Goal: Transaction & Acquisition: Book appointment/travel/reservation

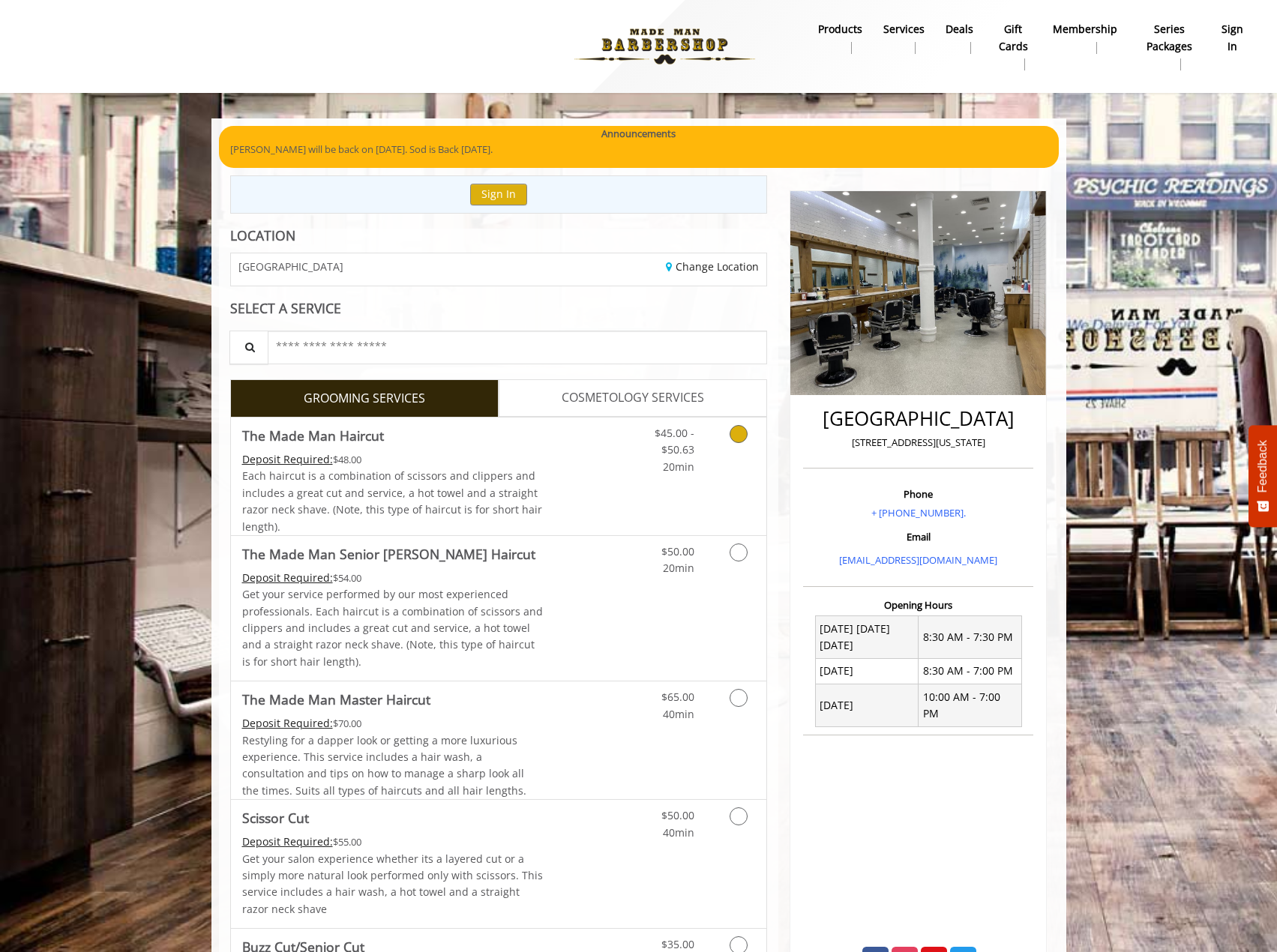
click at [456, 491] on span "Each haircut is a combination of scissors and clippers and includes a great cut…" at bounding box center [391, 501] width 299 height 65
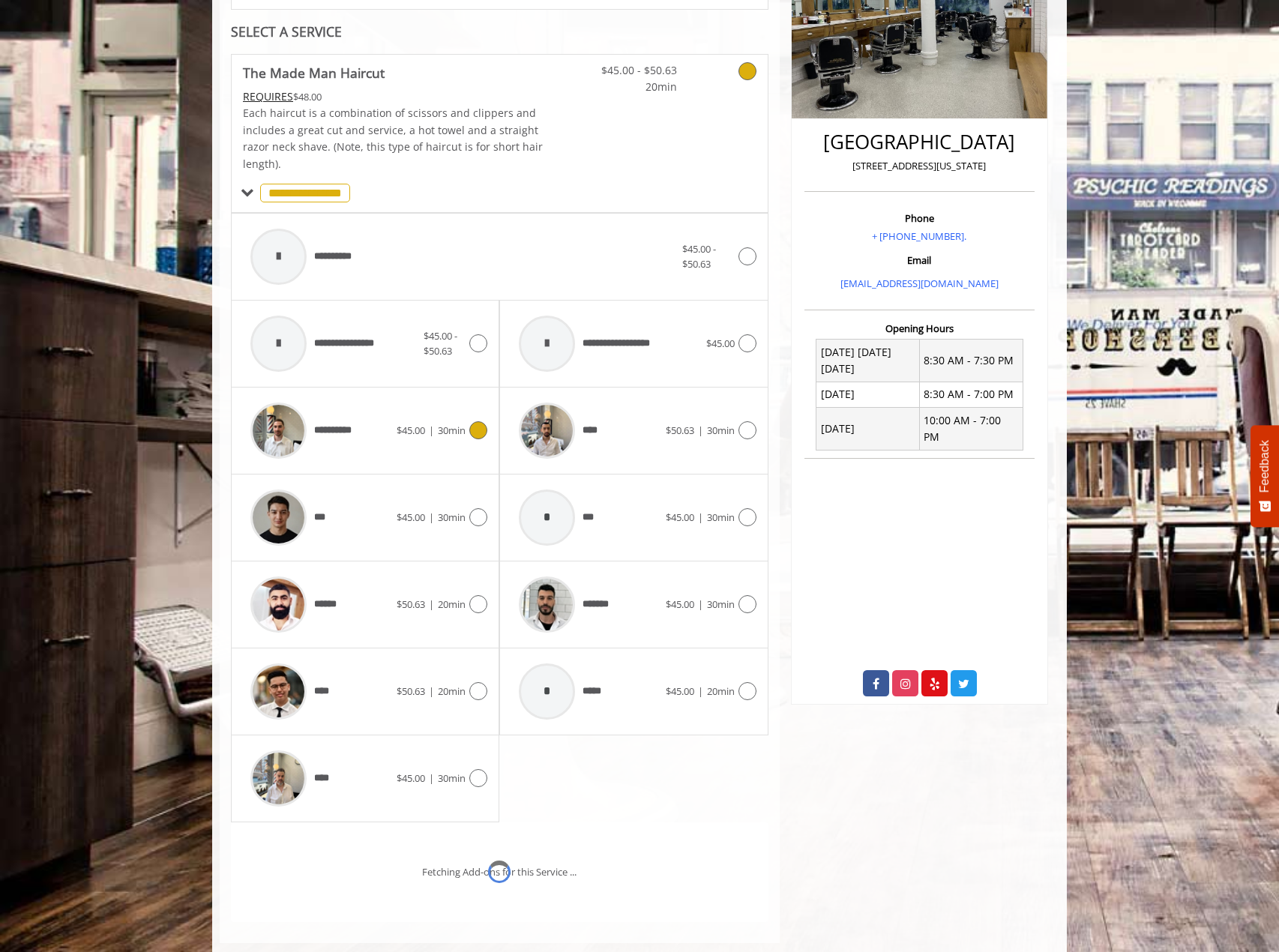
scroll to position [368, 0]
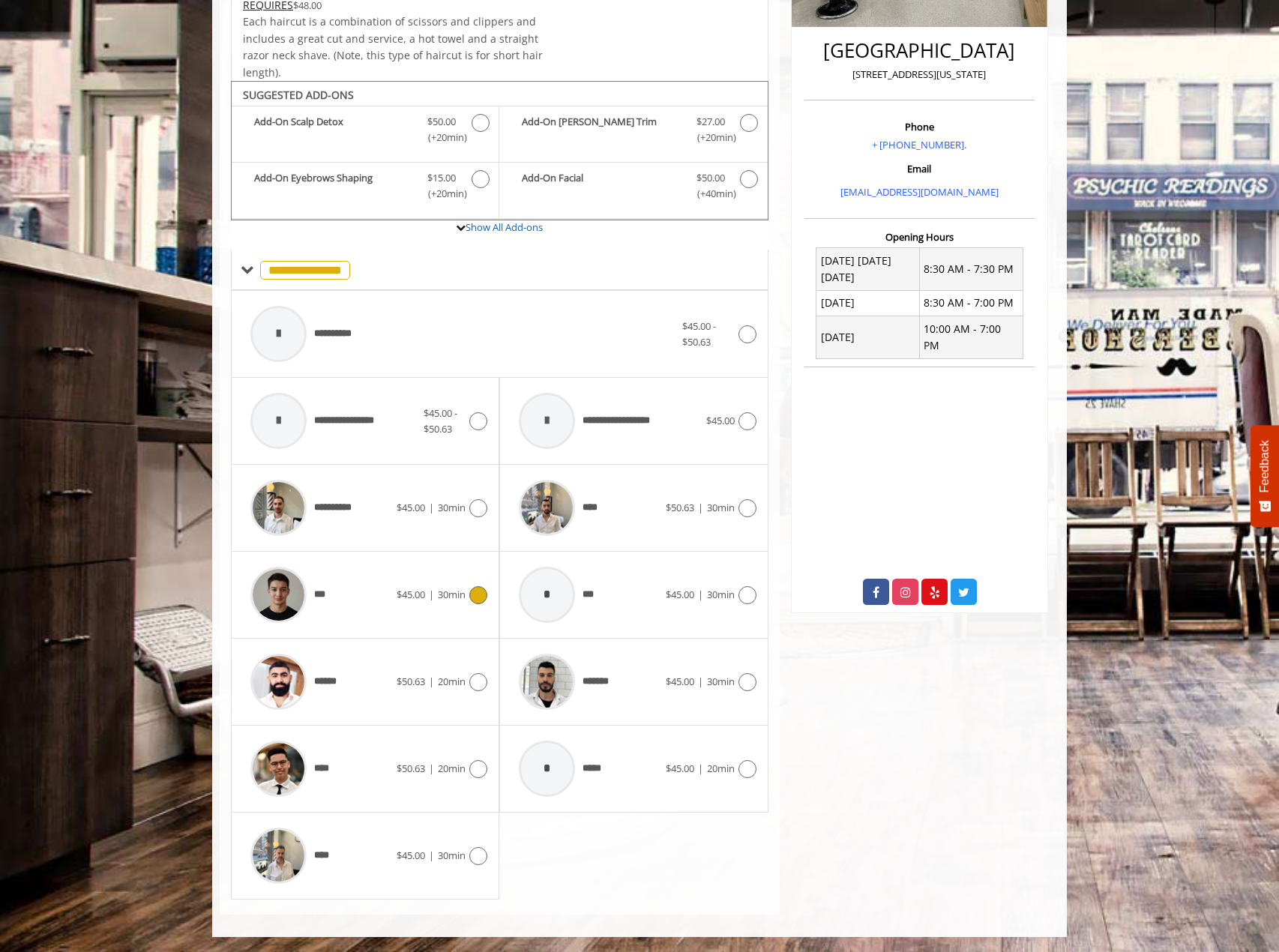
click at [381, 576] on div "***" at bounding box center [320, 594] width 154 height 71
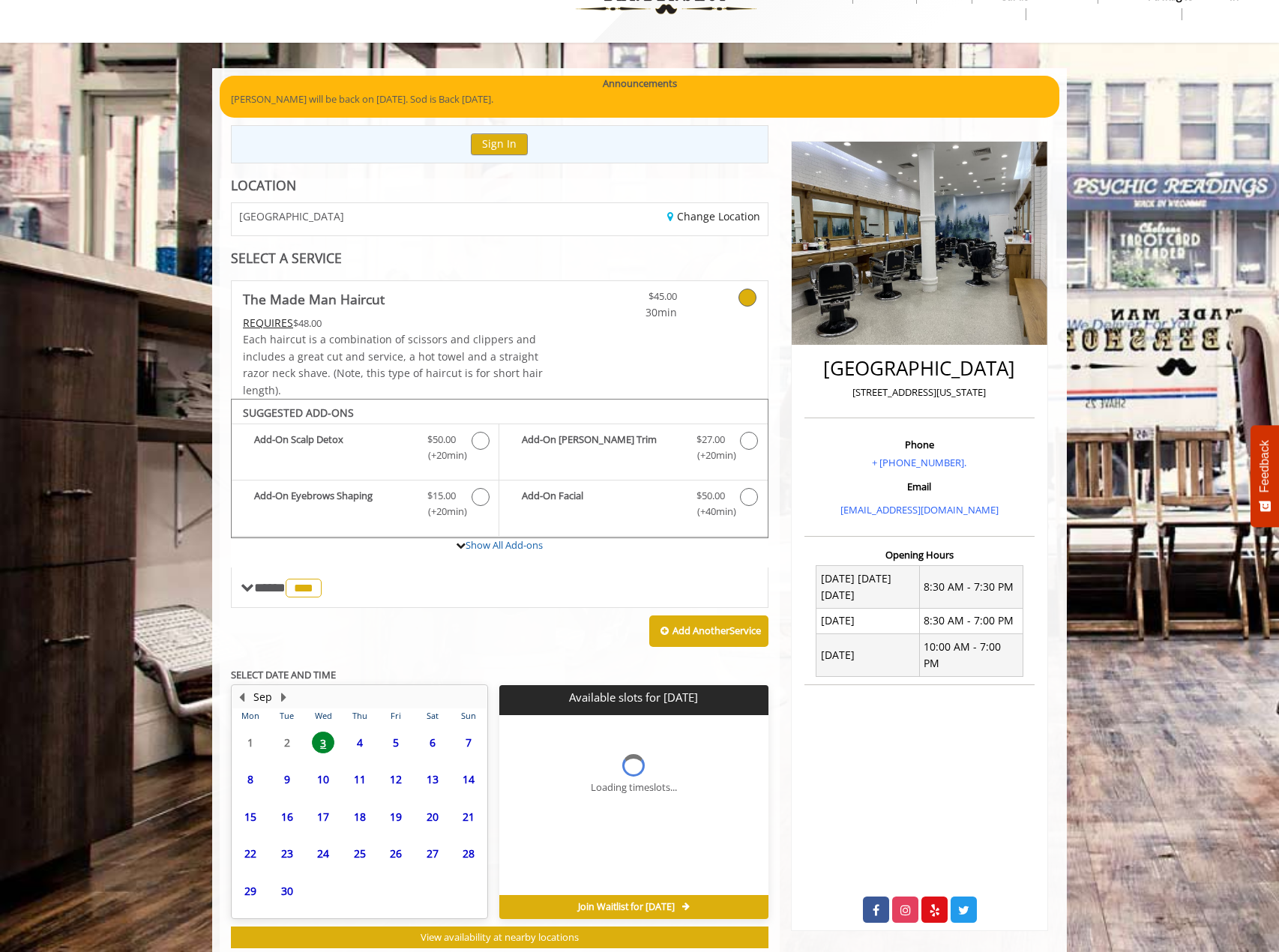
scroll to position [91, 0]
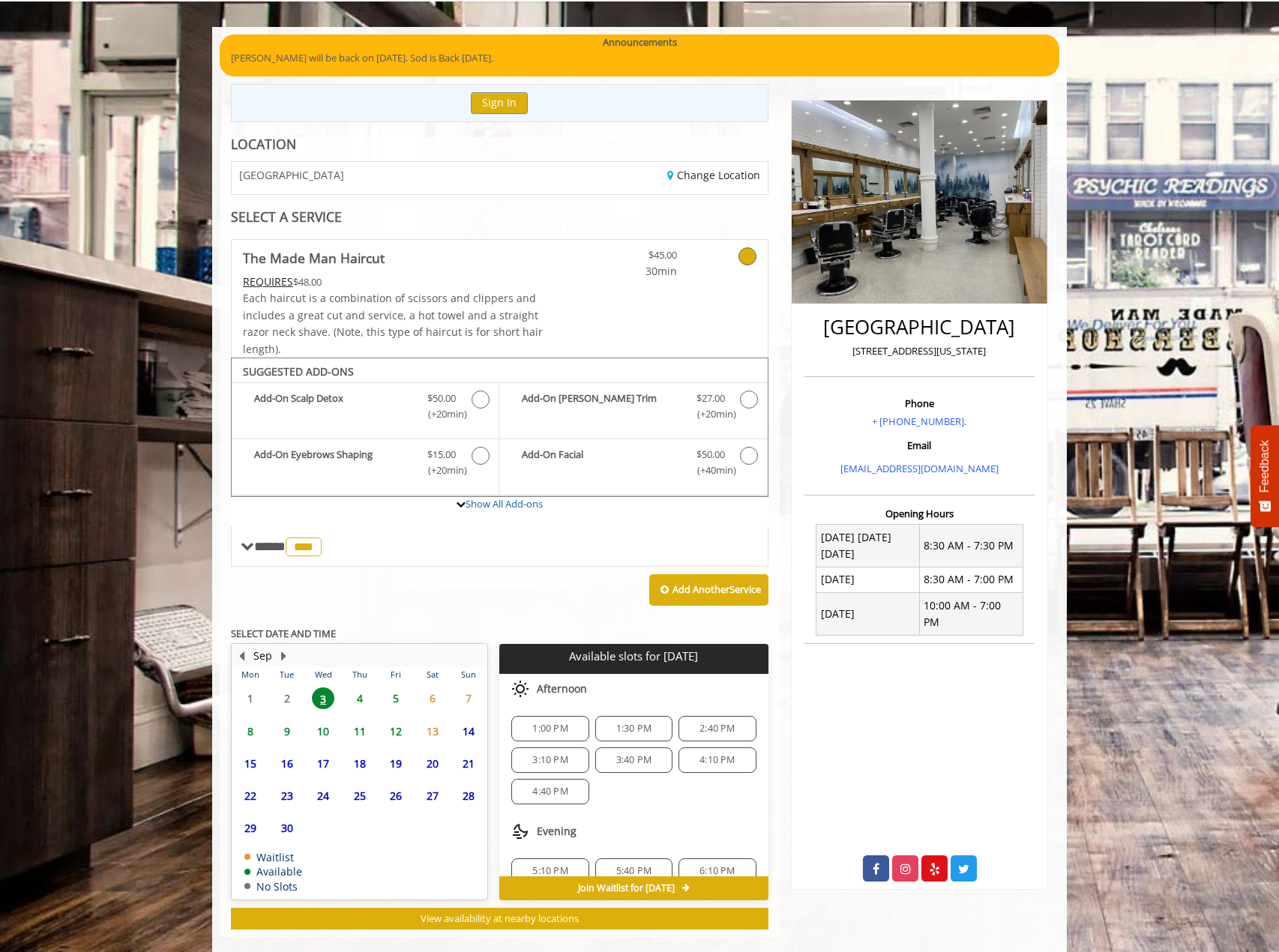
click at [367, 731] on span "11" at bounding box center [360, 732] width 23 height 22
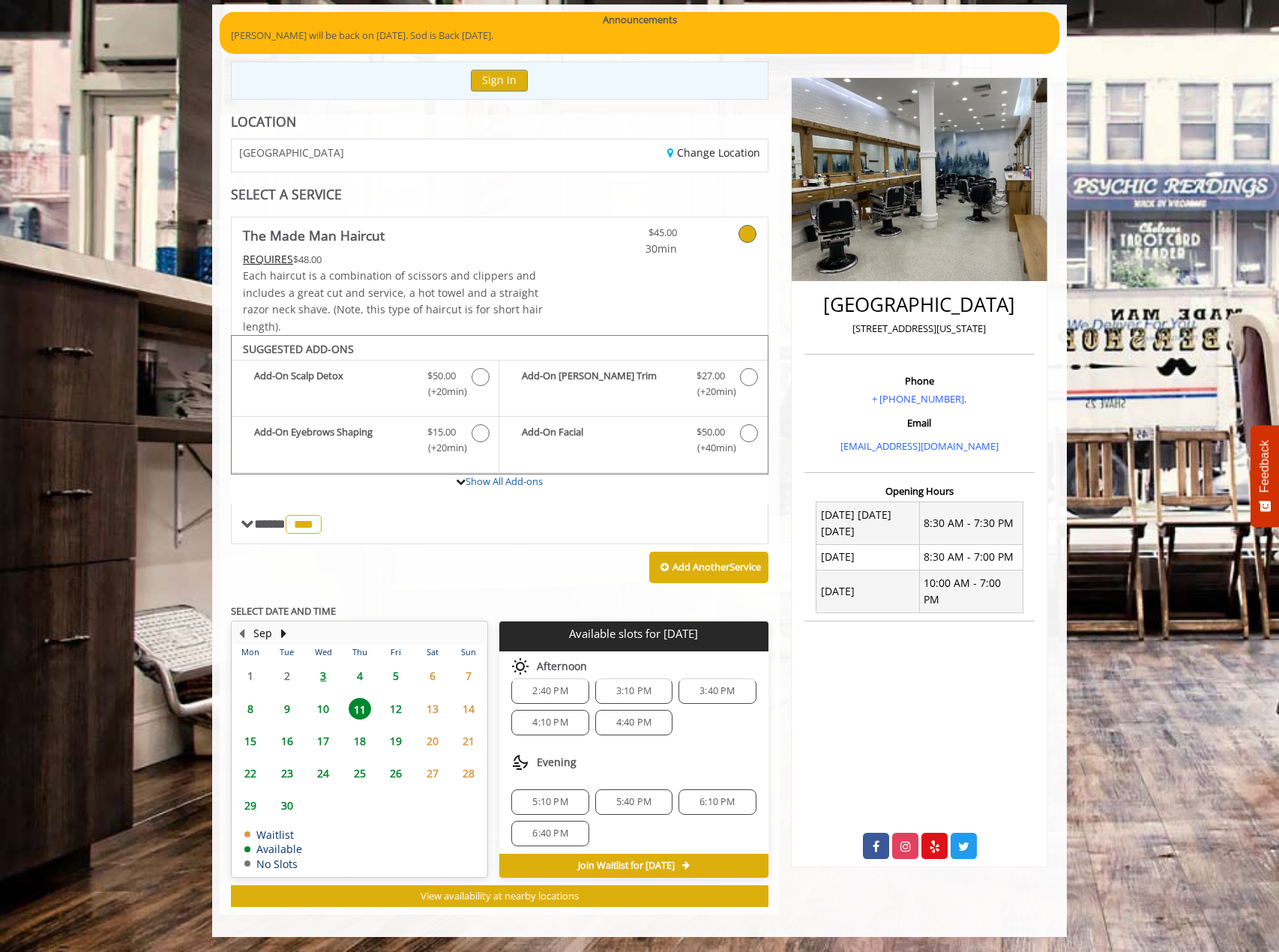
scroll to position [19, 0]
click at [317, 701] on span "10" at bounding box center [323, 709] width 23 height 22
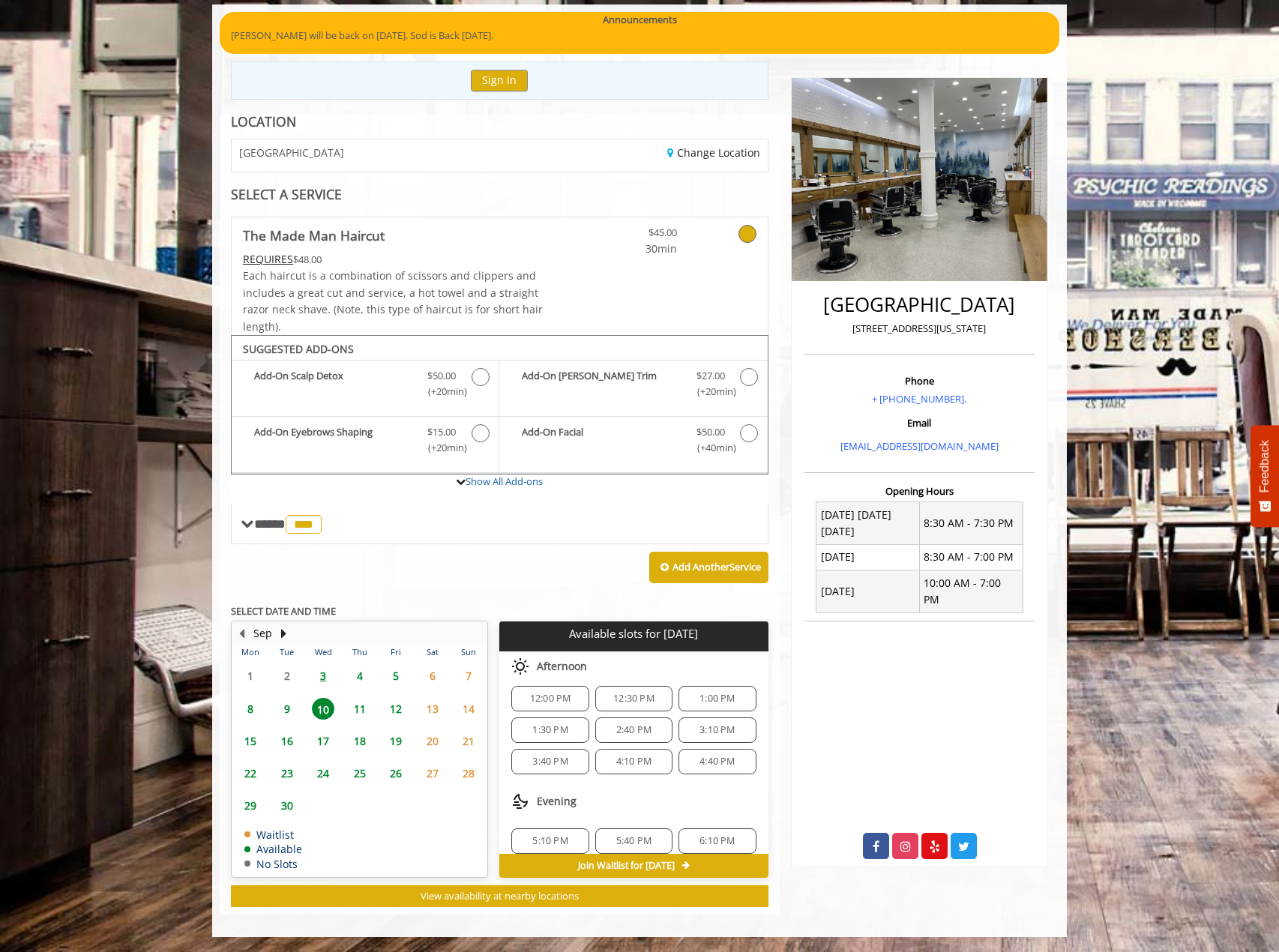
scroll to position [194, 0]
click at [583, 823] on div "6:40 PM" at bounding box center [550, 829] width 77 height 25
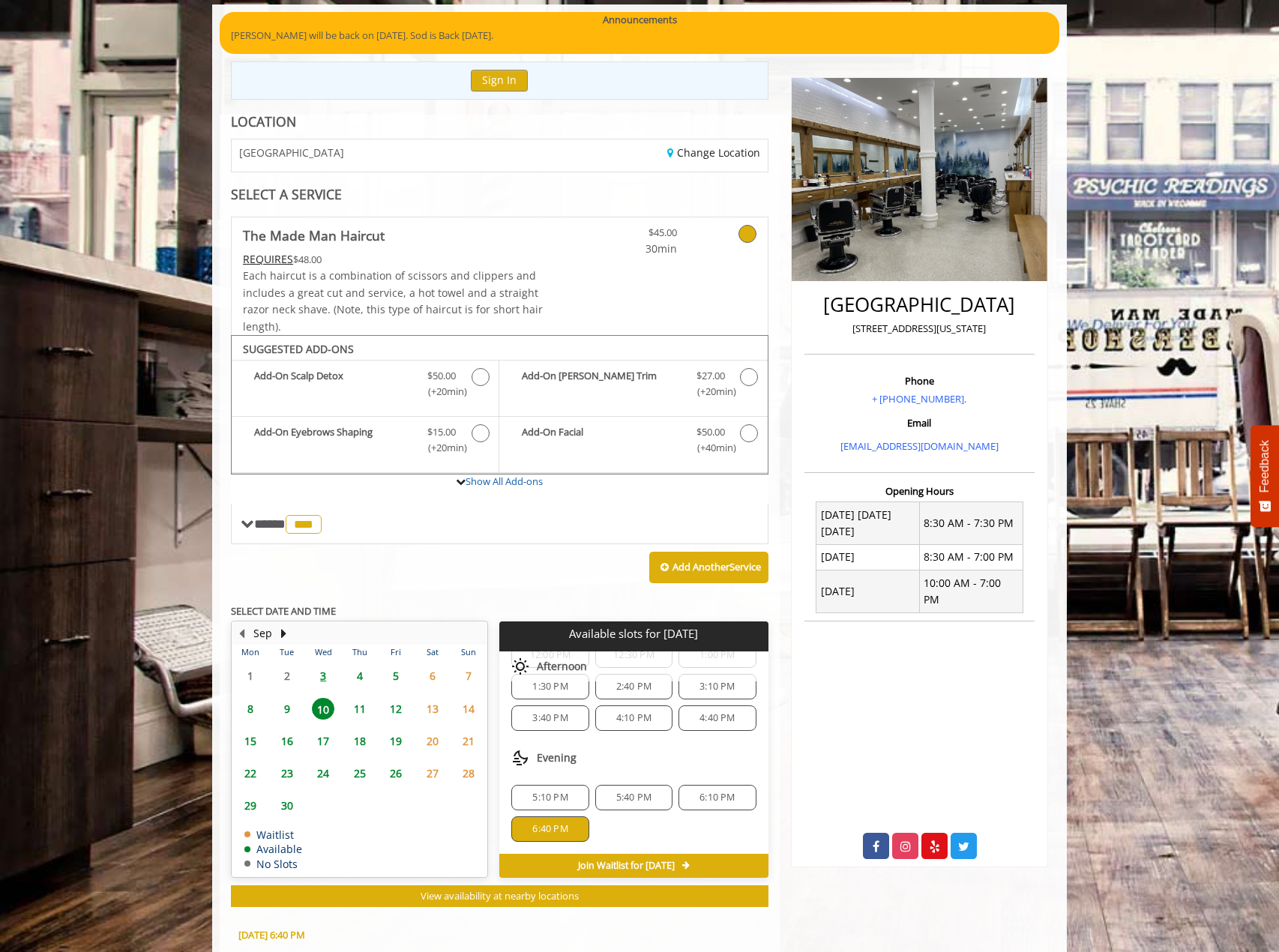
scroll to position [385, 0]
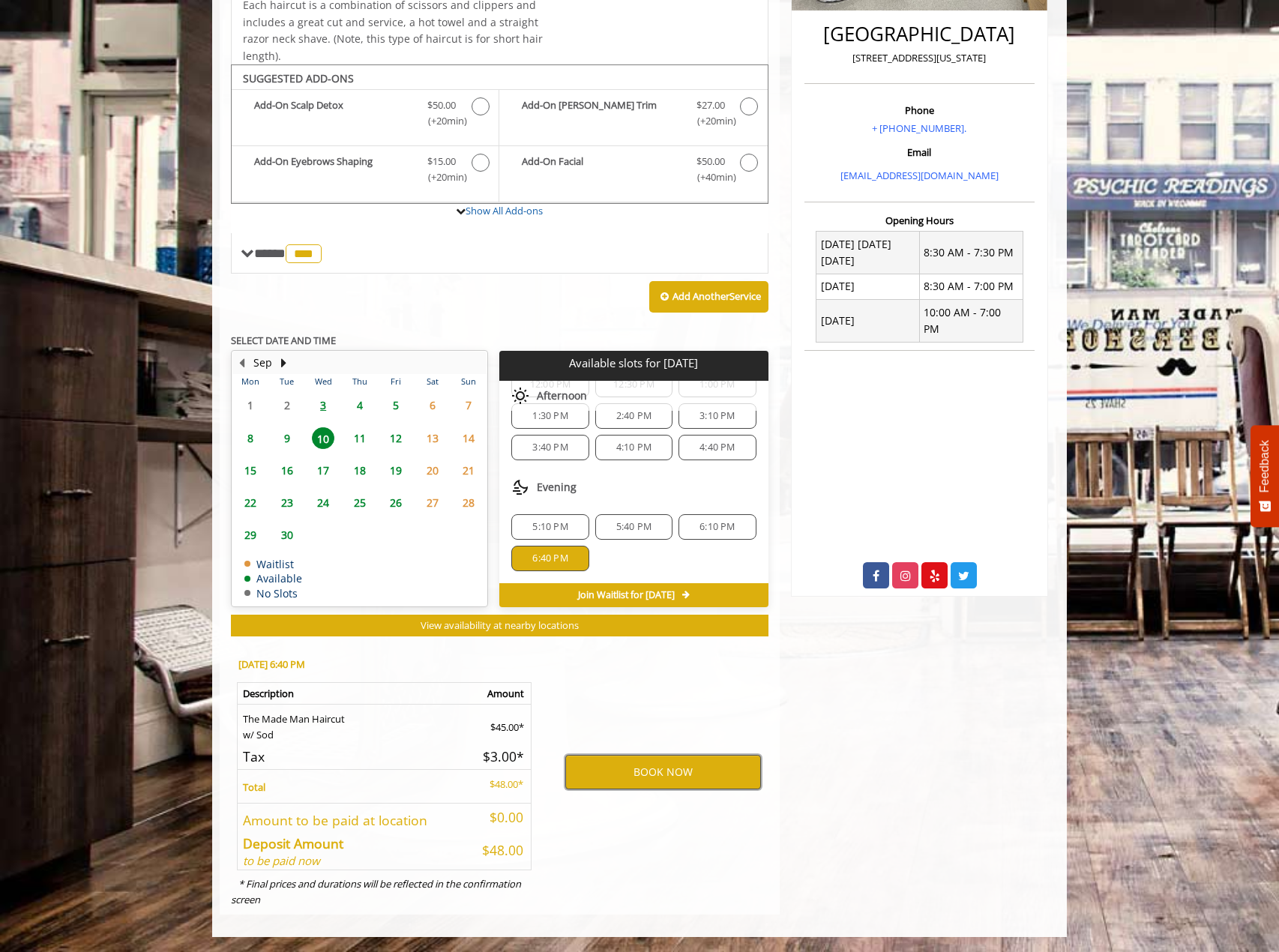
click at [619, 776] on button "BOOK NOW" at bounding box center [663, 772] width 196 height 35
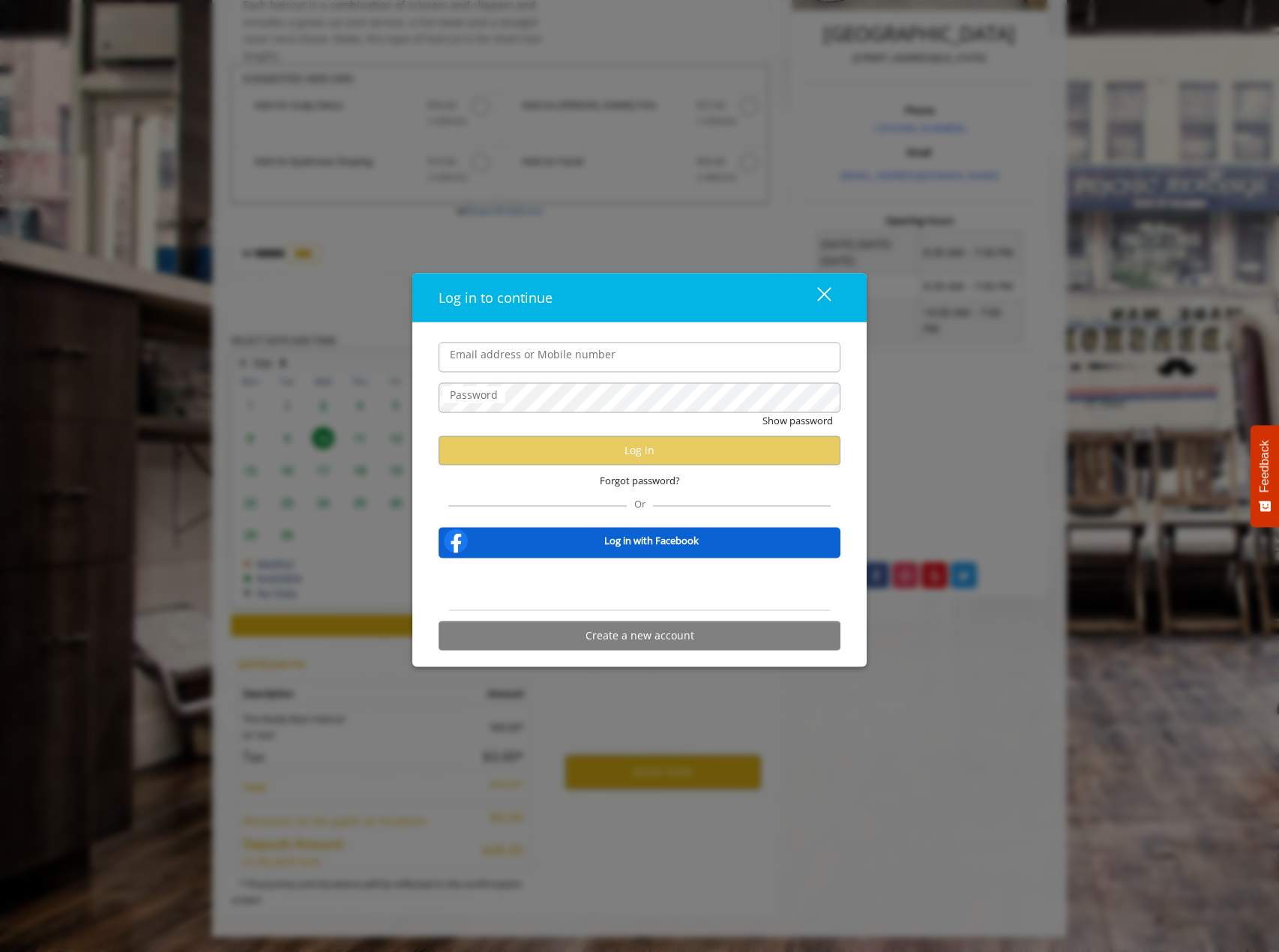
type input "**********"
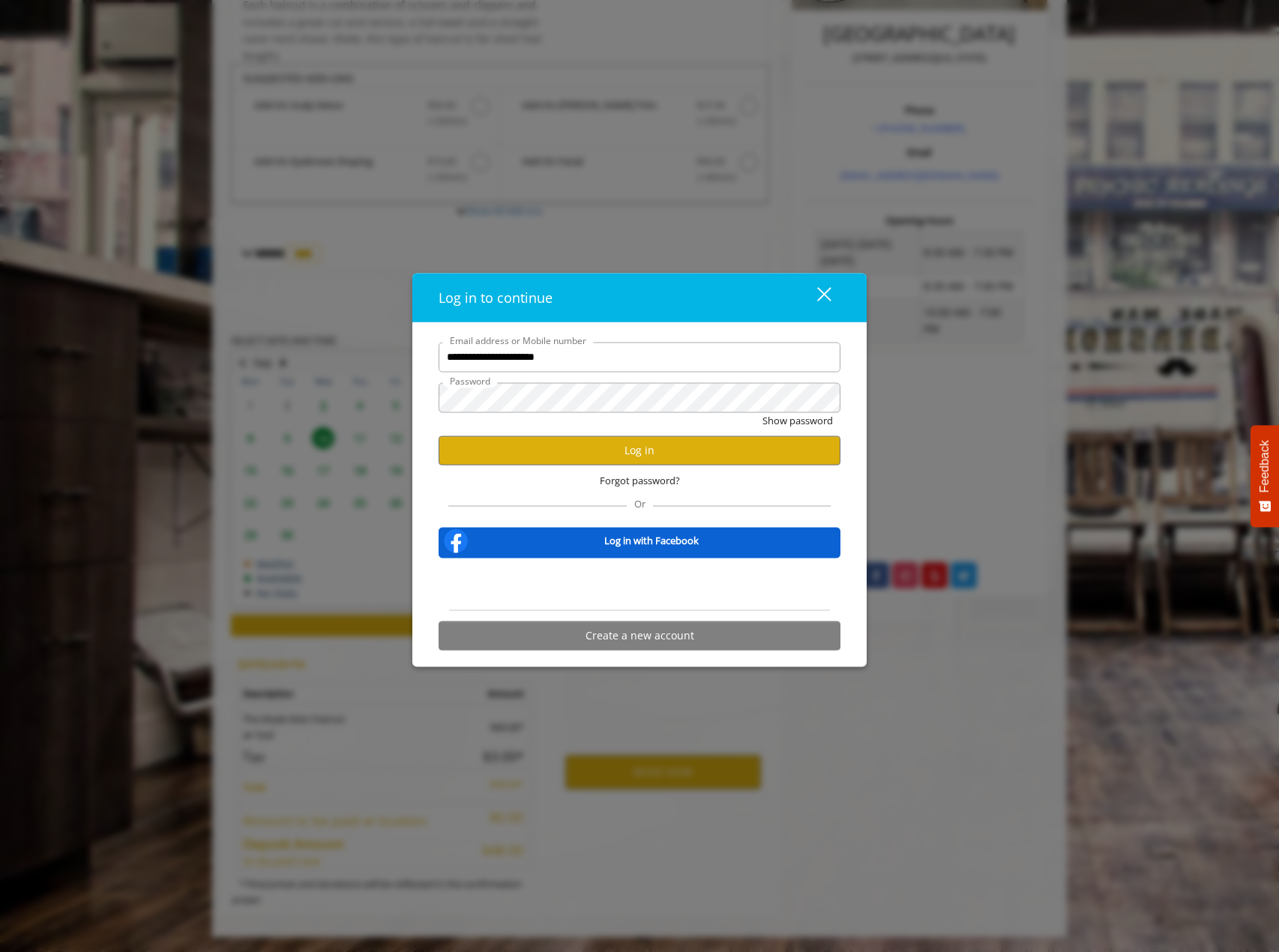
scroll to position [0, 0]
click at [569, 438] on button "Log in" at bounding box center [639, 451] width 401 height 29
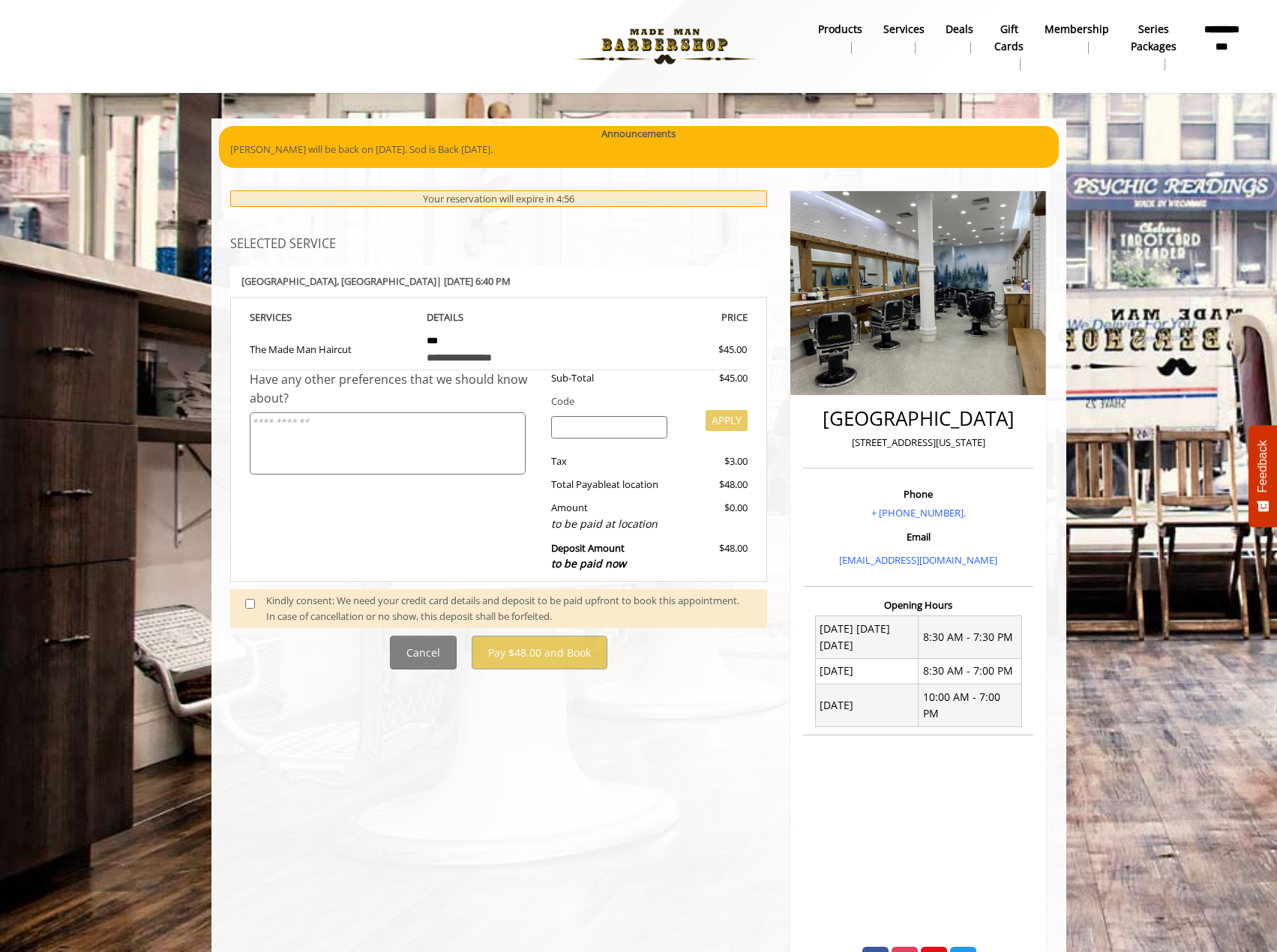
click at [293, 603] on div "Kindly consent: We need your credit card details and deposit to be paid upfront…" at bounding box center [509, 609] width 486 height 32
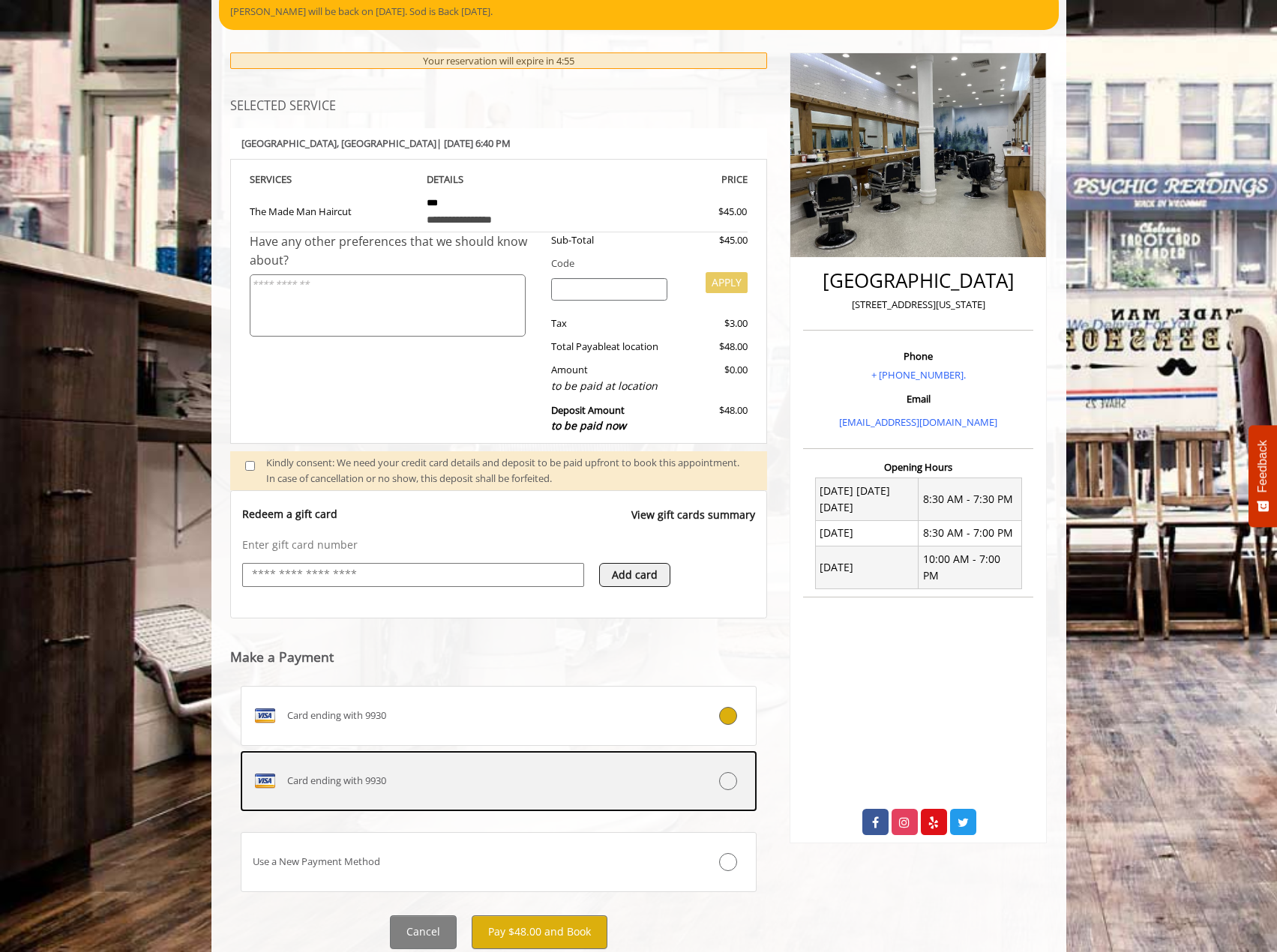
scroll to position [150, 0]
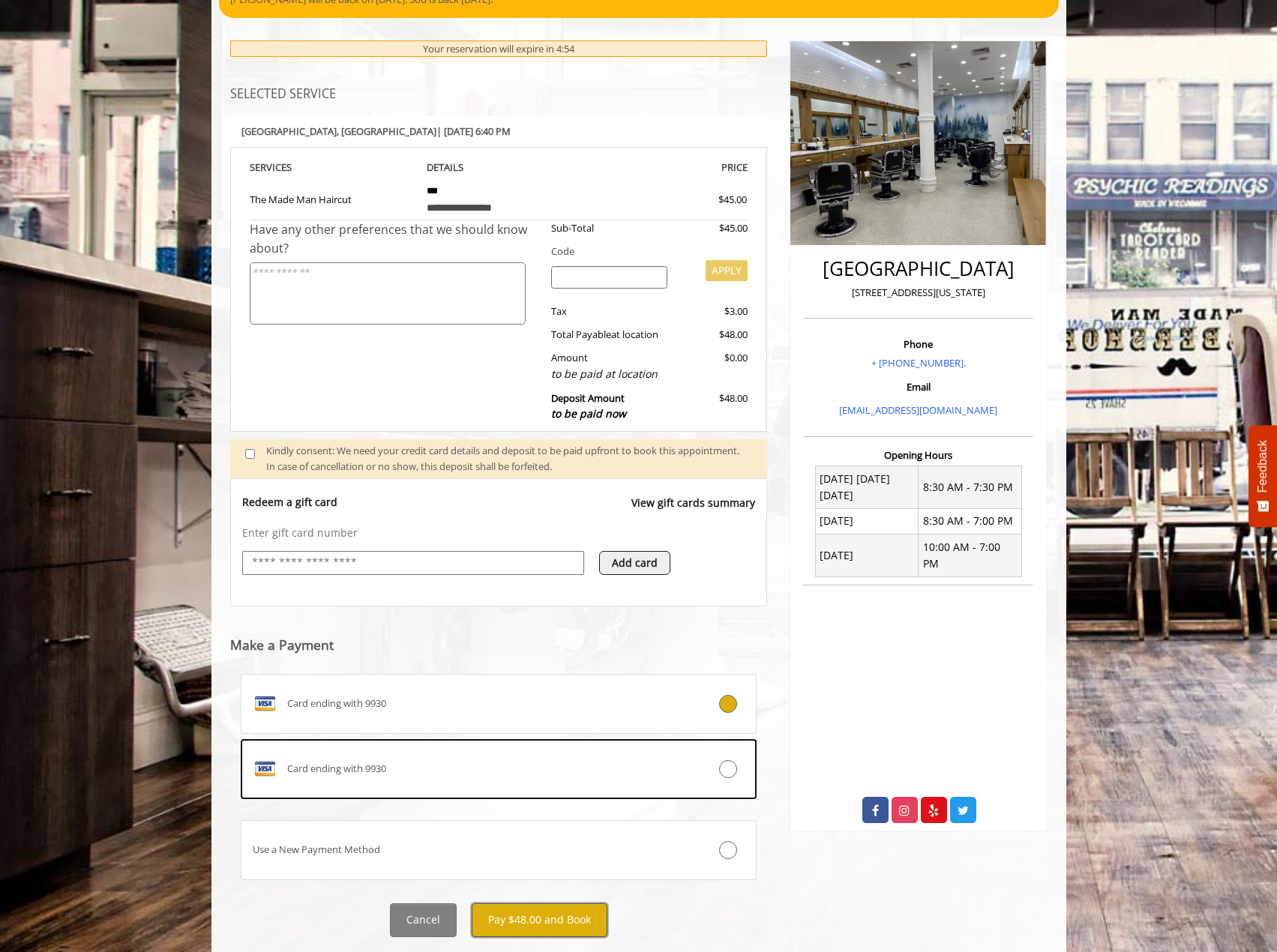
click at [561, 920] on button "Pay $48.00 and Book" at bounding box center [539, 920] width 136 height 34
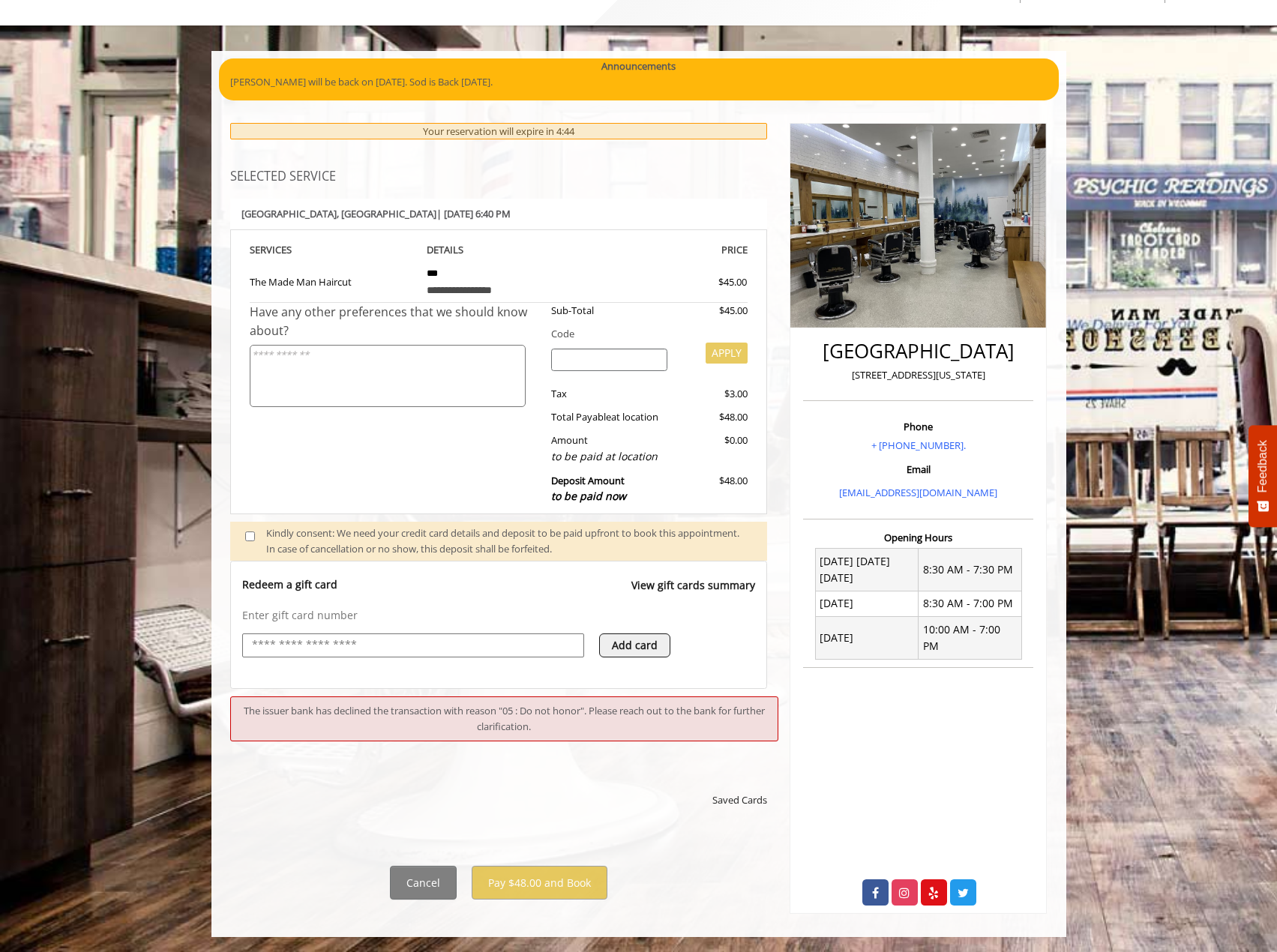
scroll to position [81, 0]
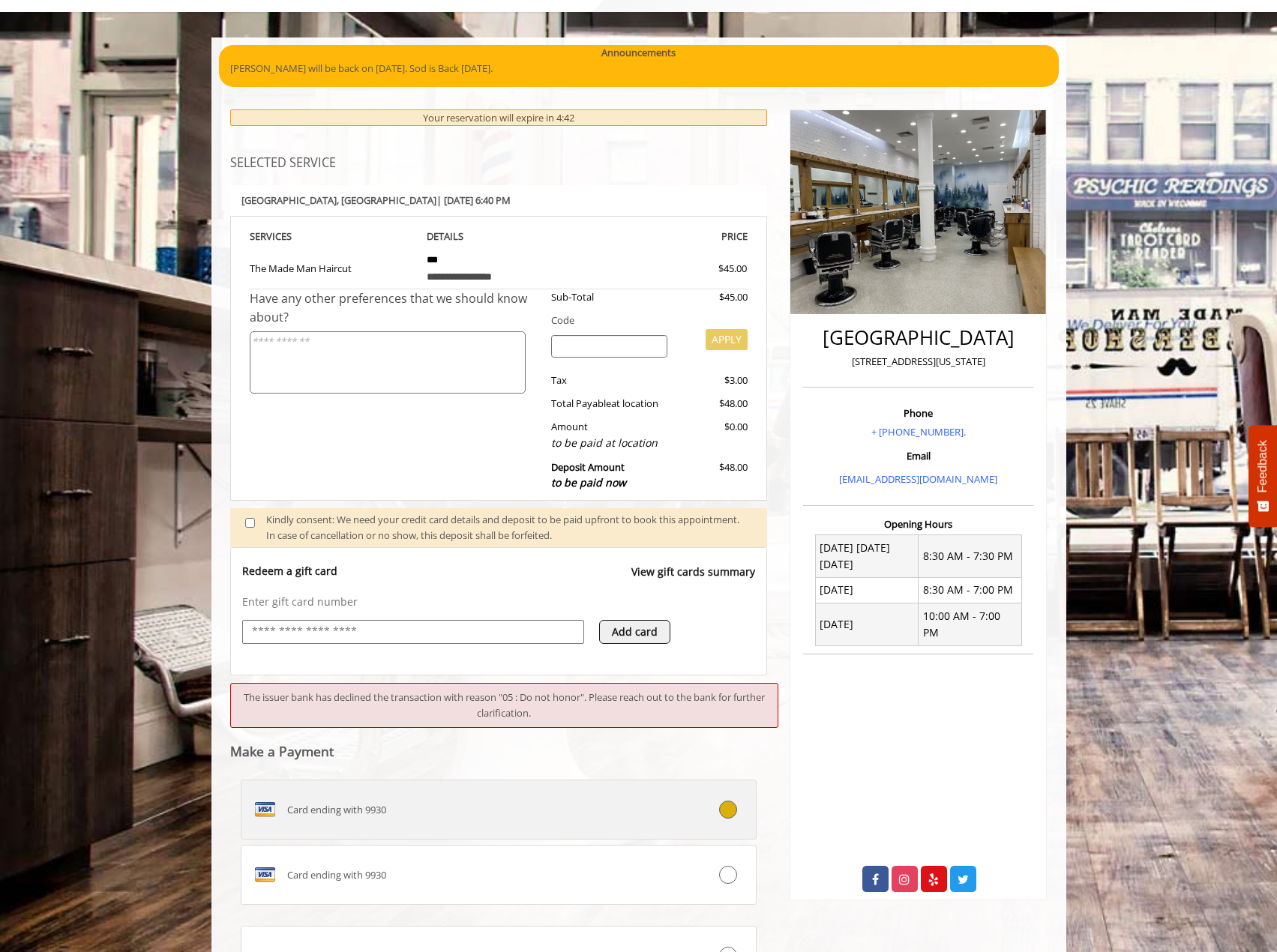
click at [357, 810] on span "Card ending with 9930" at bounding box center [336, 809] width 99 height 15
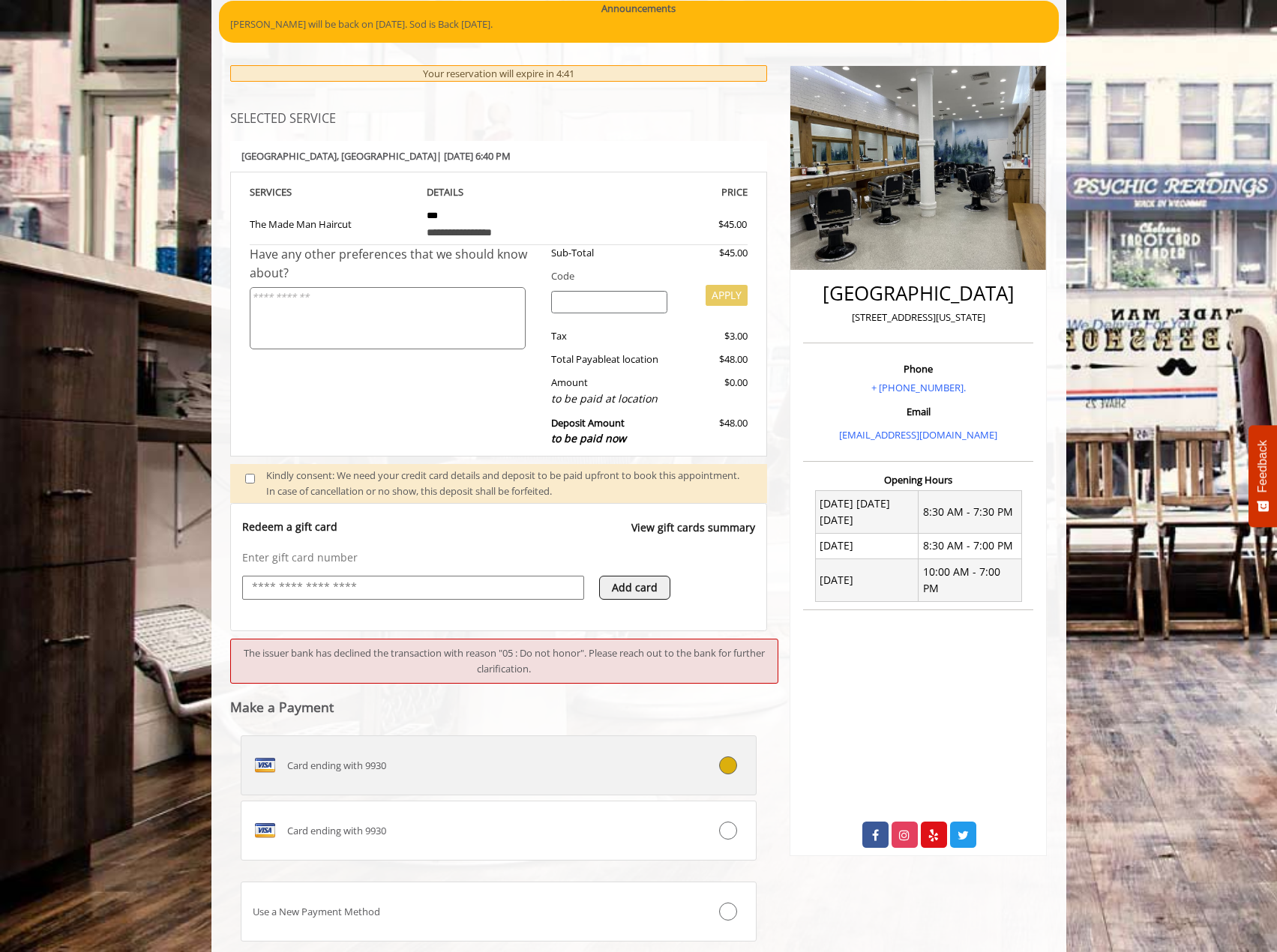
click at [444, 770] on div "Card ending with 9930" at bounding box center [455, 765] width 429 height 24
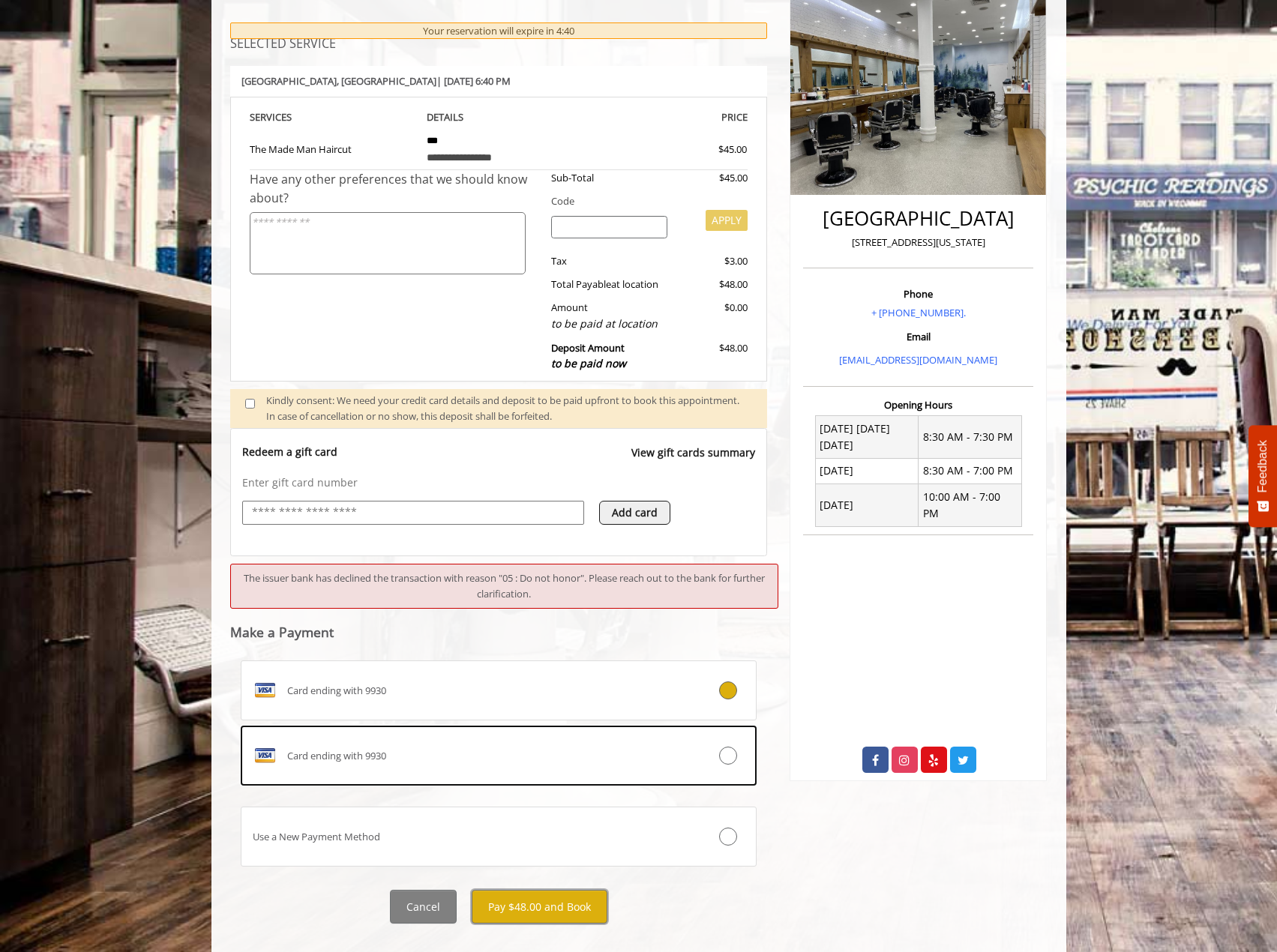
click at [507, 900] on button "Pay $48.00 and Book" at bounding box center [539, 906] width 136 height 34
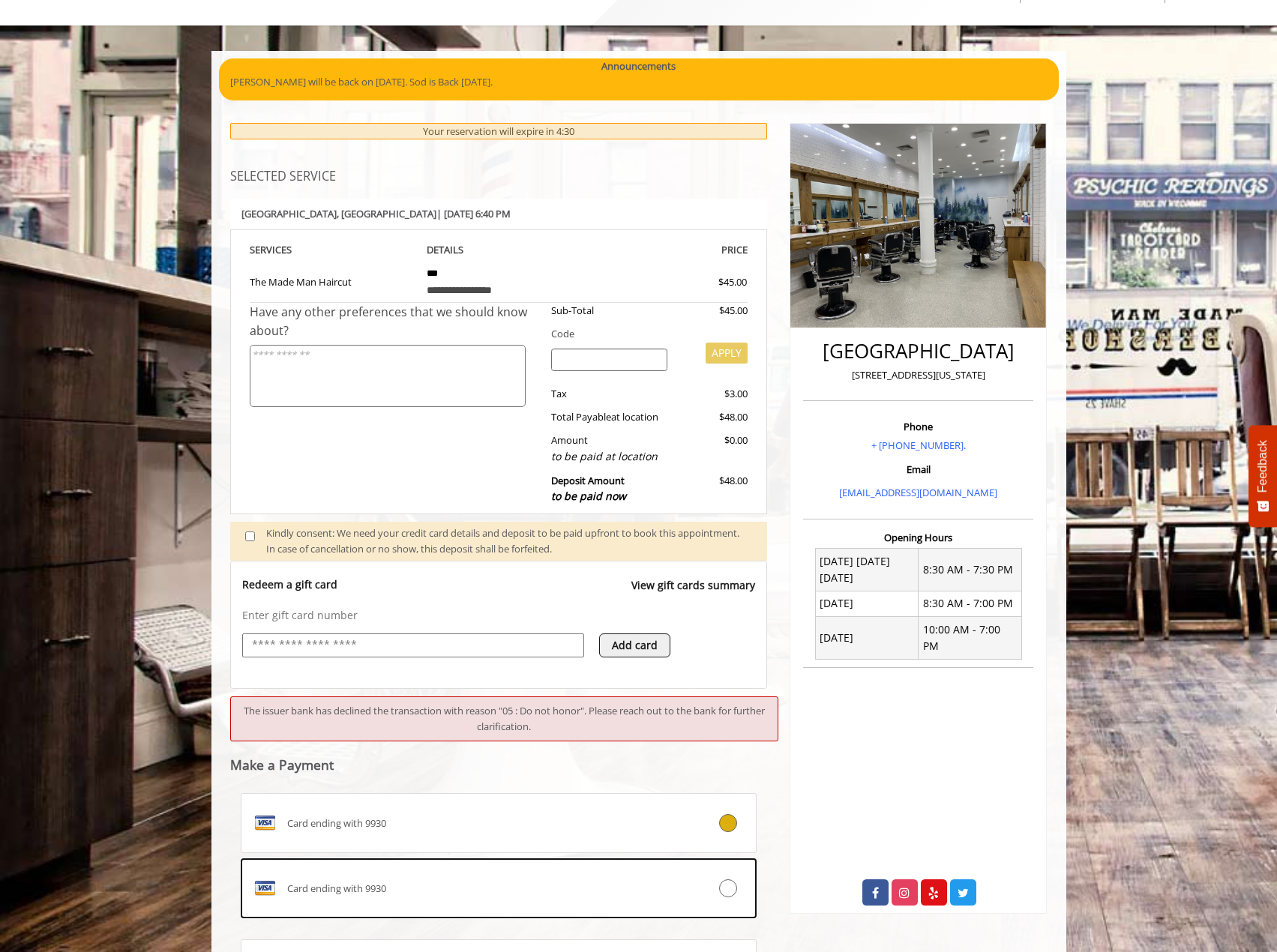
scroll to position [81, 0]
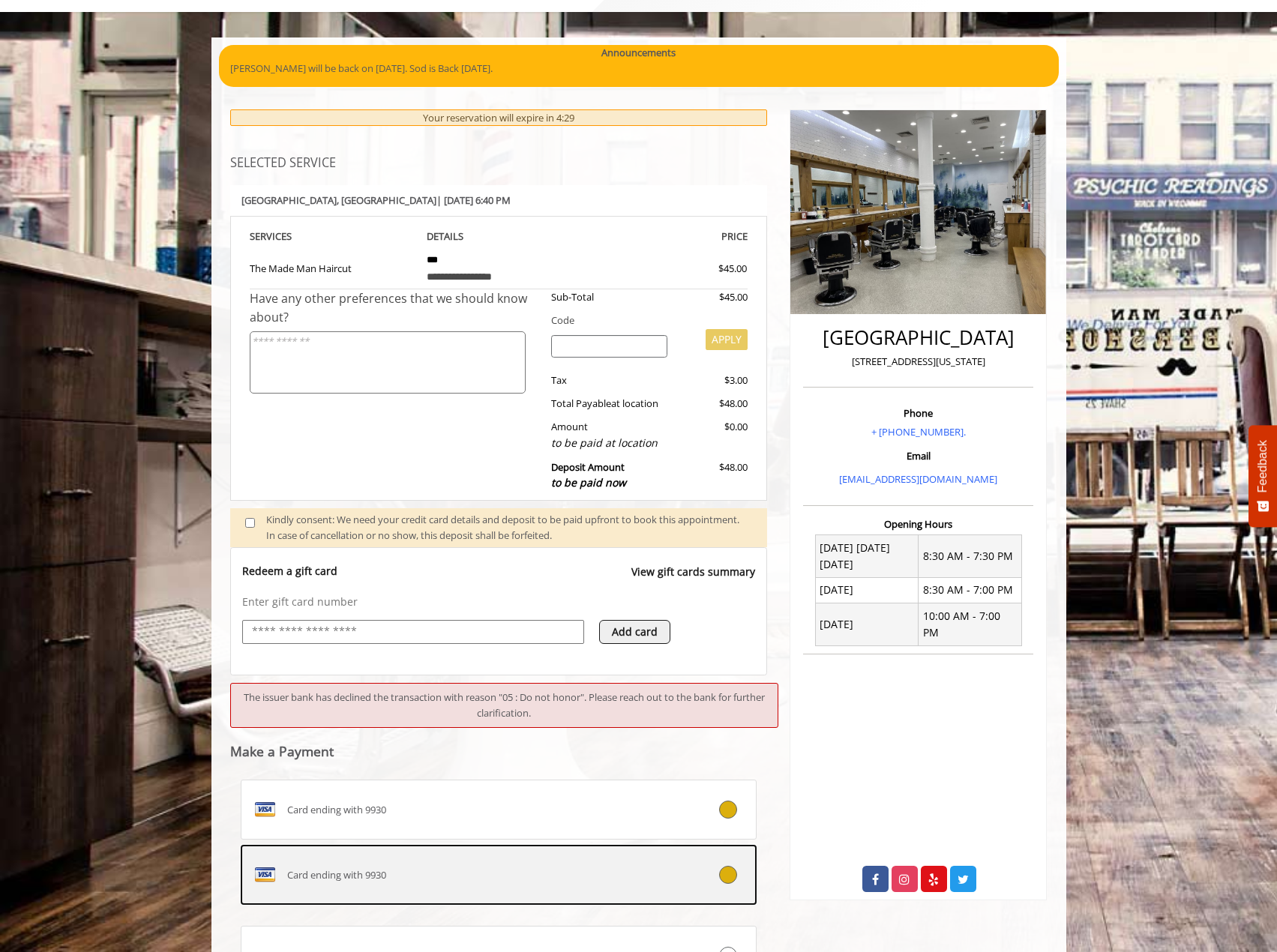
click at [436, 866] on div "Card ending with 9930" at bounding box center [455, 875] width 429 height 24
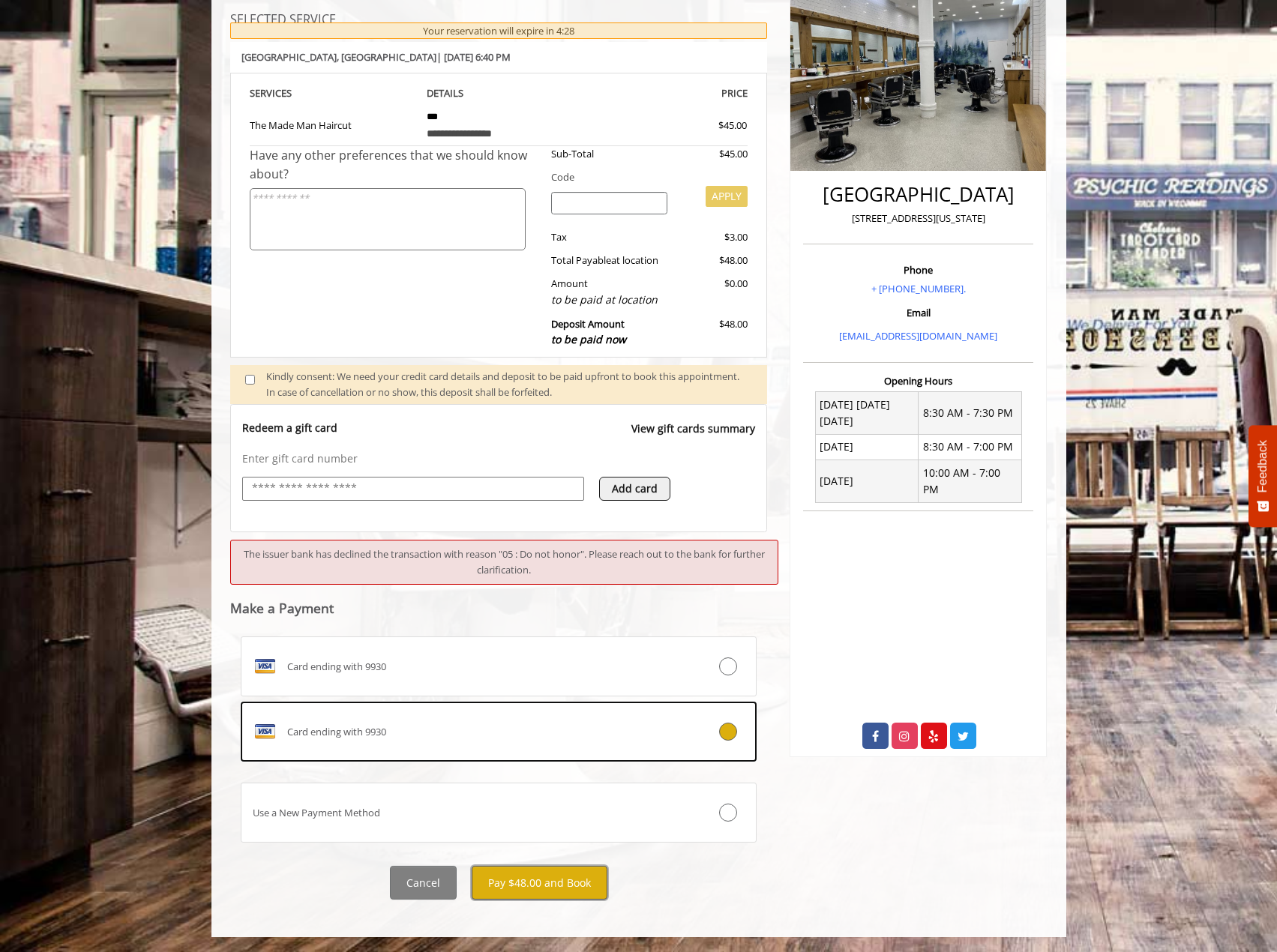
click at [550, 886] on button "Pay $48.00 and Book" at bounding box center [539, 882] width 136 height 34
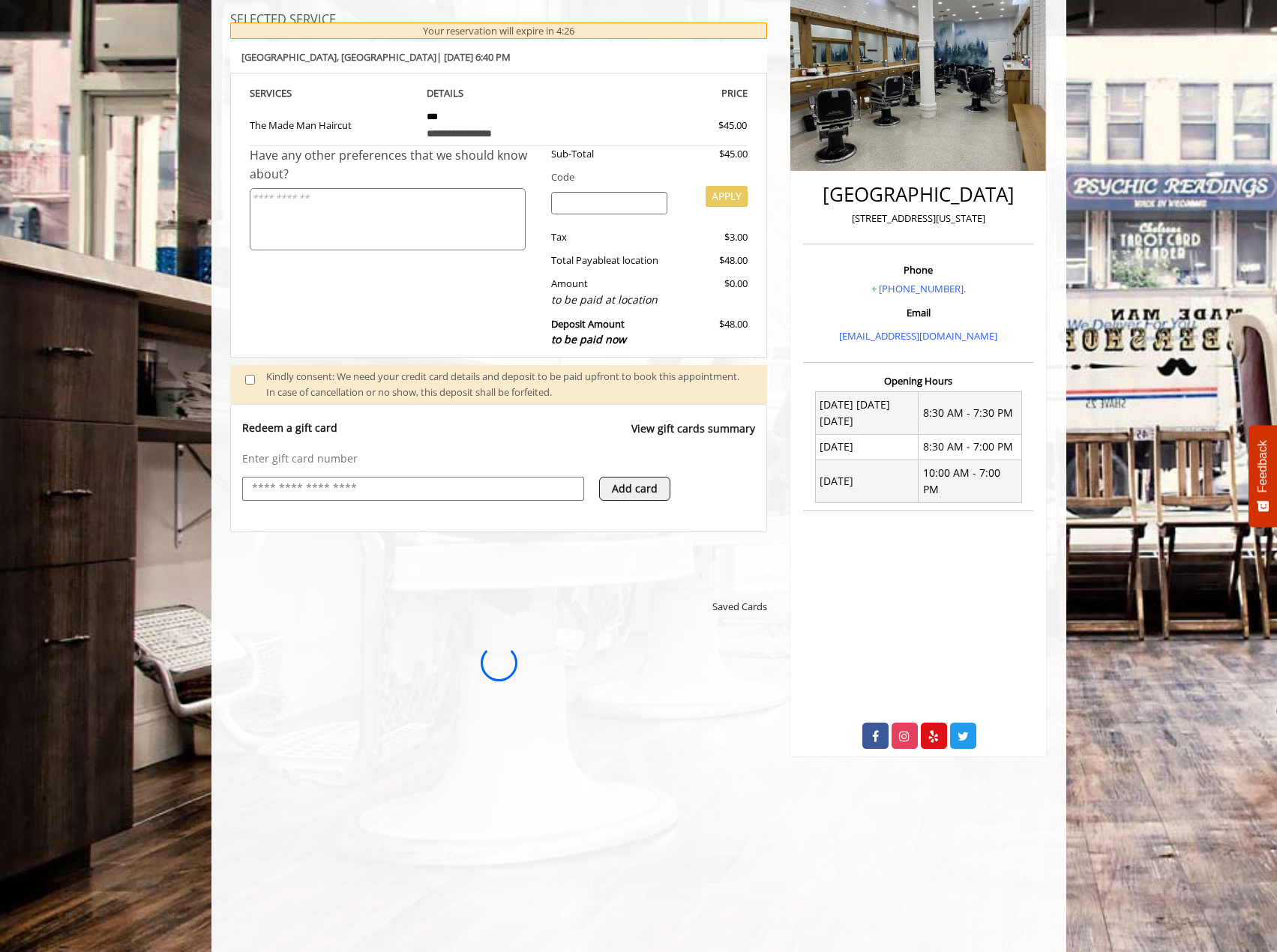
scroll to position [0, 0]
